Goal: Transaction & Acquisition: Download file/media

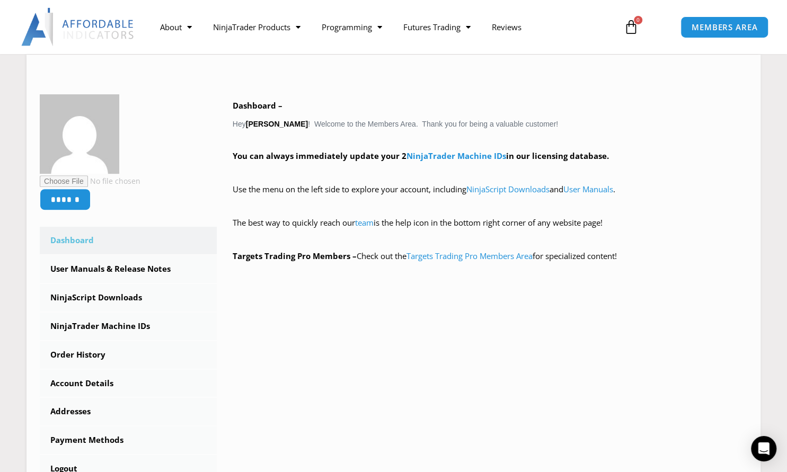
scroll to position [137, 0]
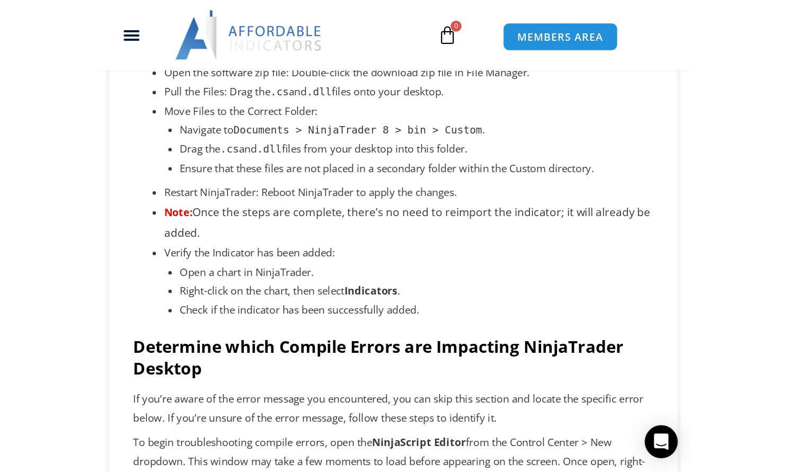
scroll to position [749, 0]
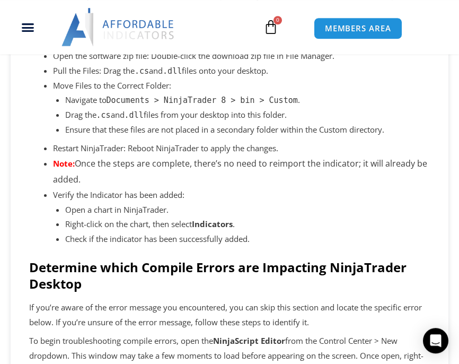
click at [371, 100] on li "Move Files to the Correct Folder: Navigate to Documents > NinjaTrader 8 > bin >…" at bounding box center [241, 107] width 377 height 59
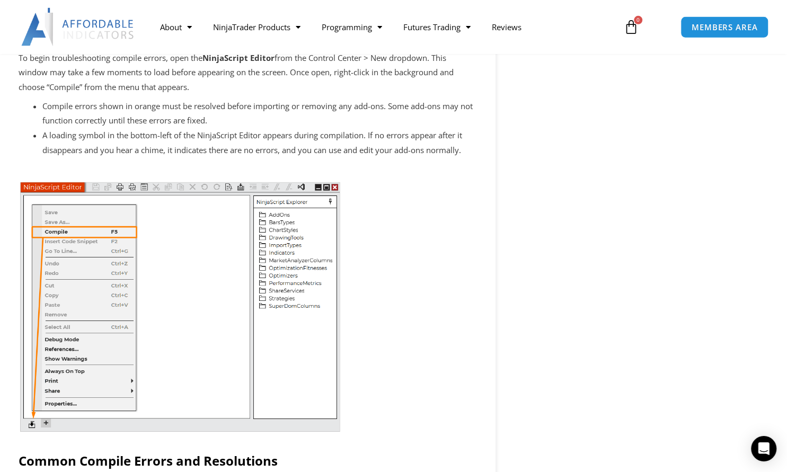
scroll to position [1017, 0]
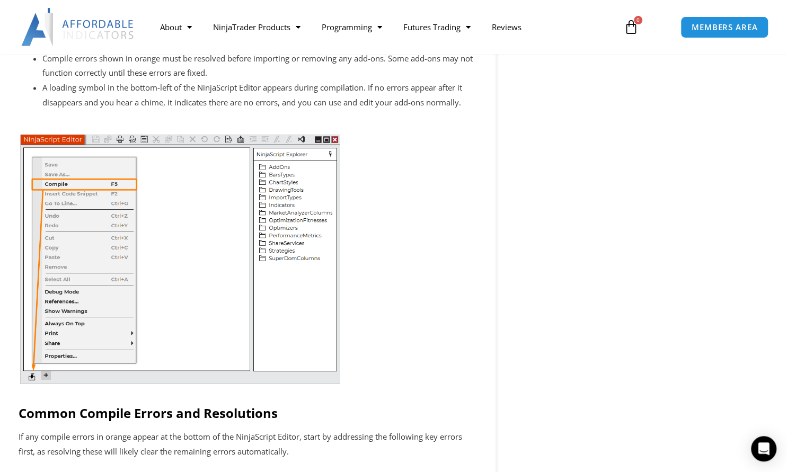
click at [603, 163] on div "Chart Trader The Enhanced Chart Trader makes it easy to manage trades in a Char…" at bounding box center [643, 431] width 283 height 2640
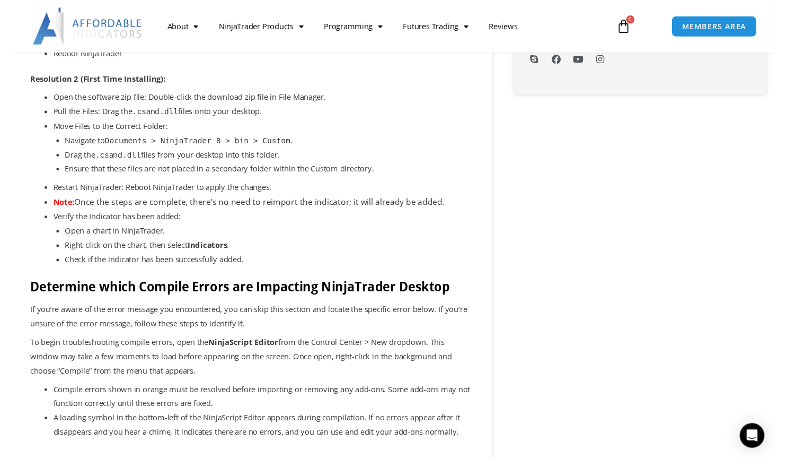
scroll to position [675, 0]
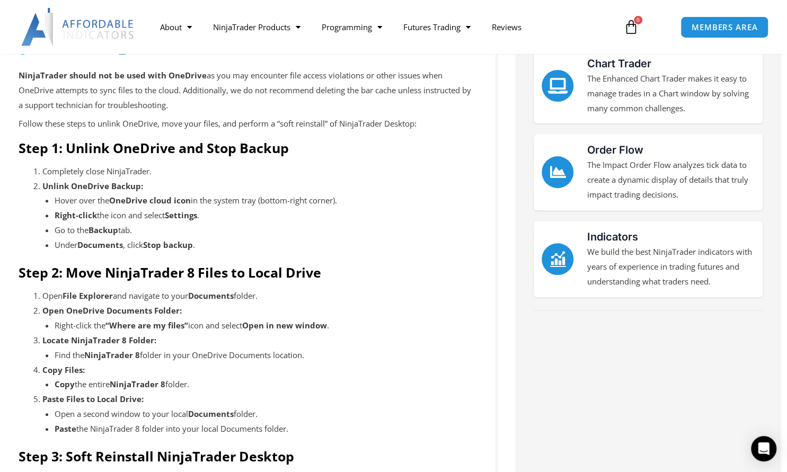
scroll to position [151, 0]
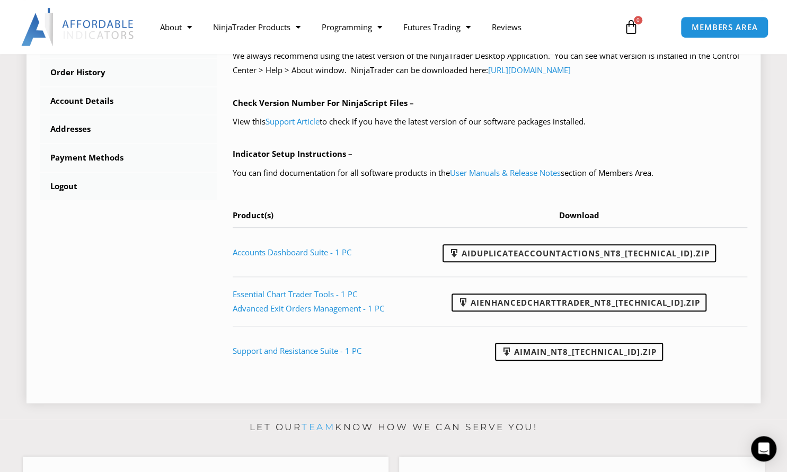
scroll to position [409, 0]
click at [546, 350] on link "AIMain_NT8_[TECHNICAL_ID].zip" at bounding box center [579, 351] width 168 height 18
